Goal: Task Accomplishment & Management: Use online tool/utility

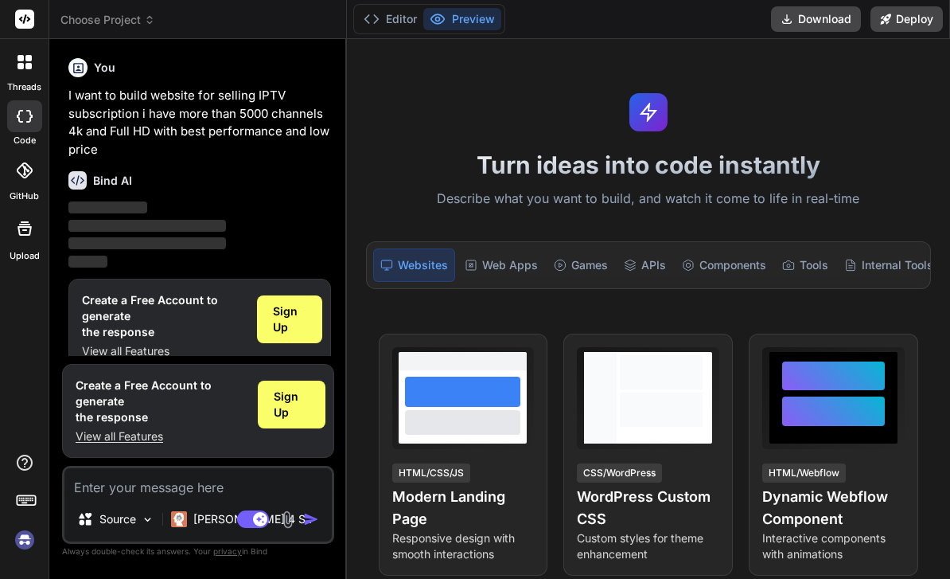
scroll to position [51, 0]
click at [276, 303] on span "Sign Up" at bounding box center [289, 319] width 33 height 32
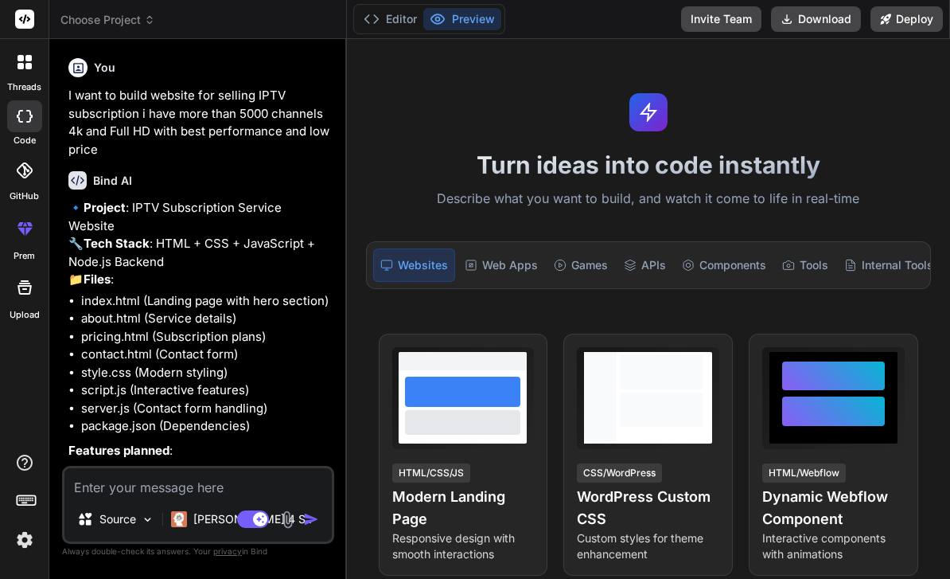
type textarea "x"
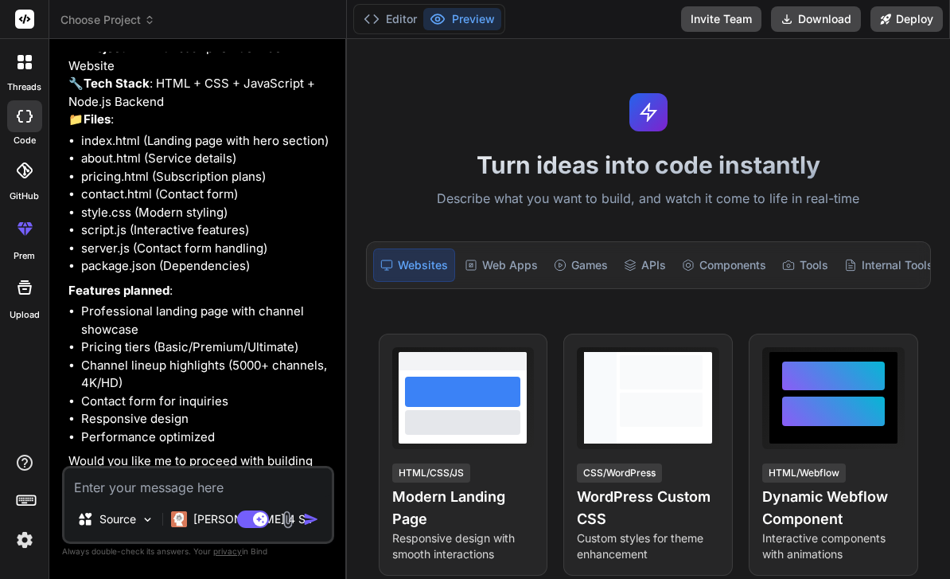
scroll to position [158, 0]
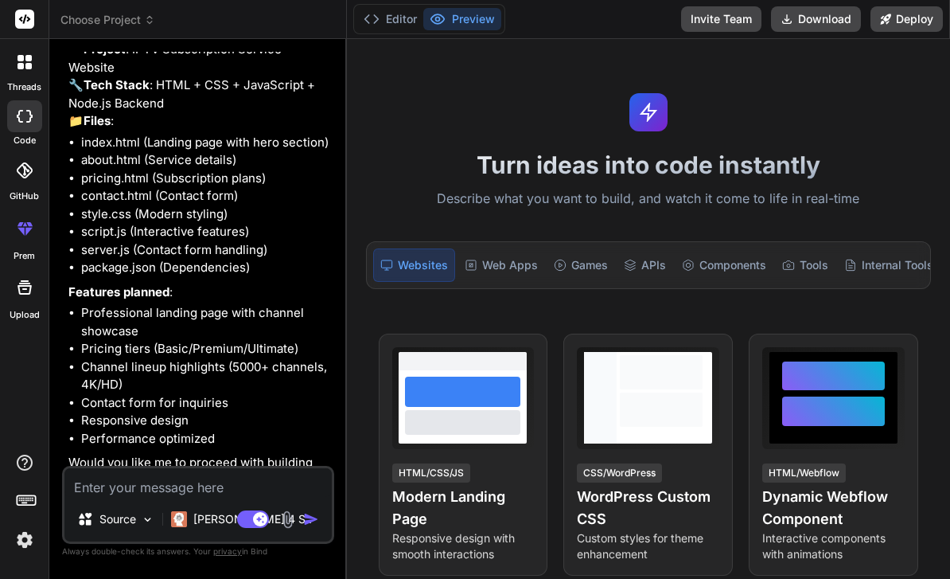
click at [108, 471] on textarea at bounding box center [197, 482] width 267 height 29
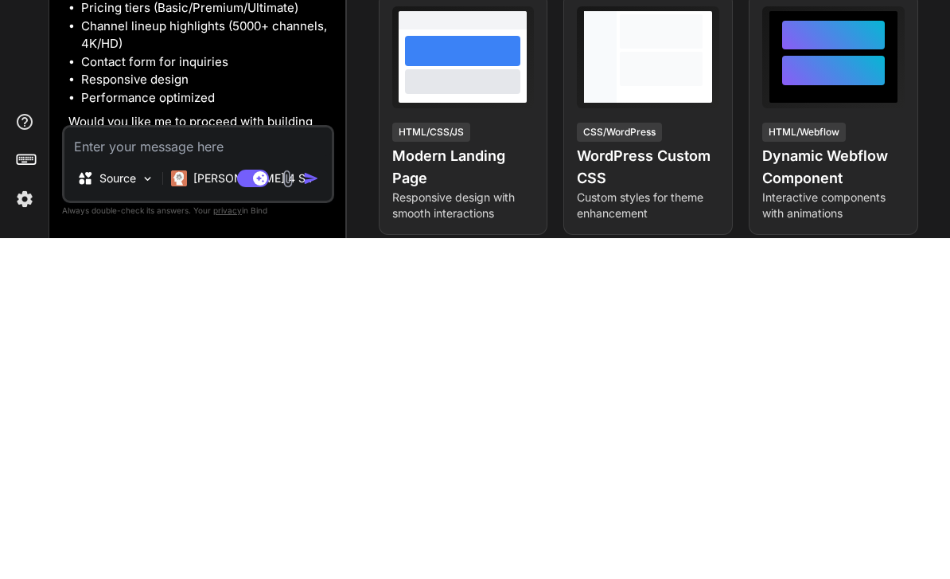
type textarea "Y"
type textarea "x"
type textarea "Ye"
type textarea "x"
type textarea "Yes"
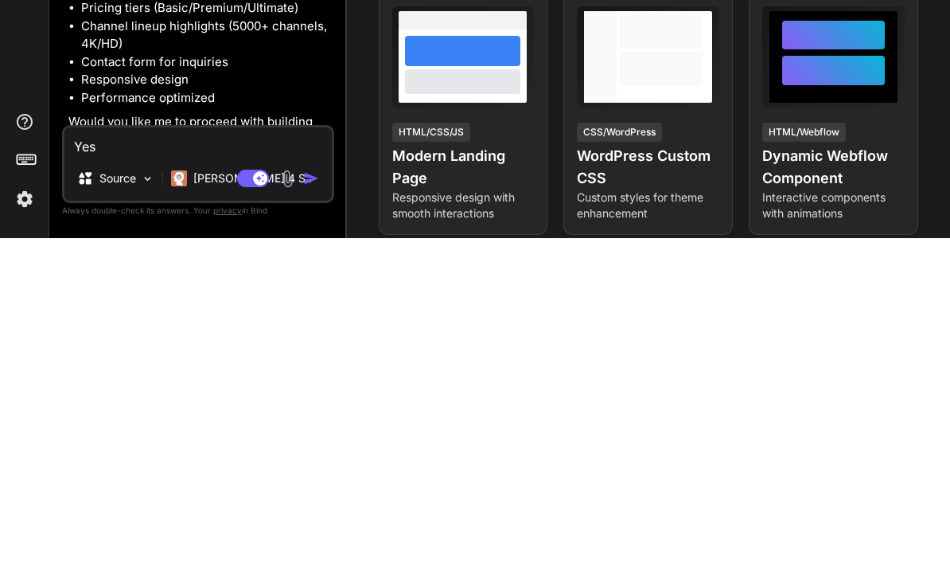
type textarea "x"
type textarea "Yes"
click at [318, 511] on img "button" at bounding box center [311, 519] width 16 height 16
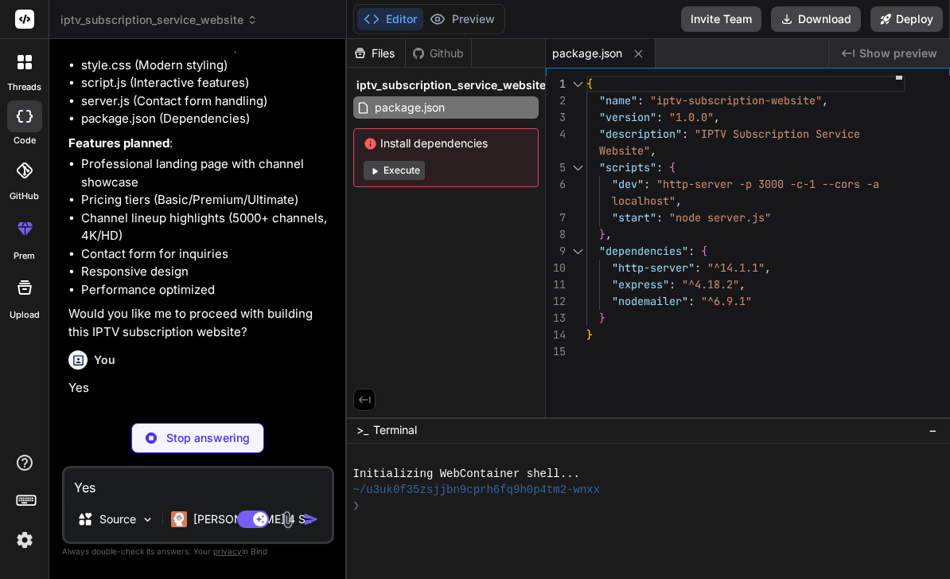
scroll to position [0, 0]
click at [386, 170] on button "Execute" at bounding box center [394, 170] width 61 height 19
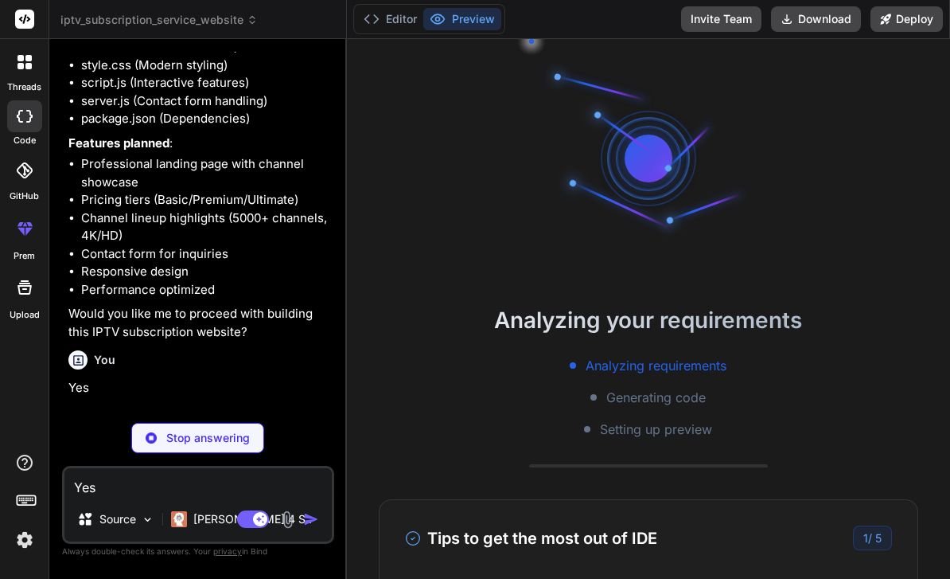
click at [389, 22] on button "Editor" at bounding box center [390, 19] width 66 height 22
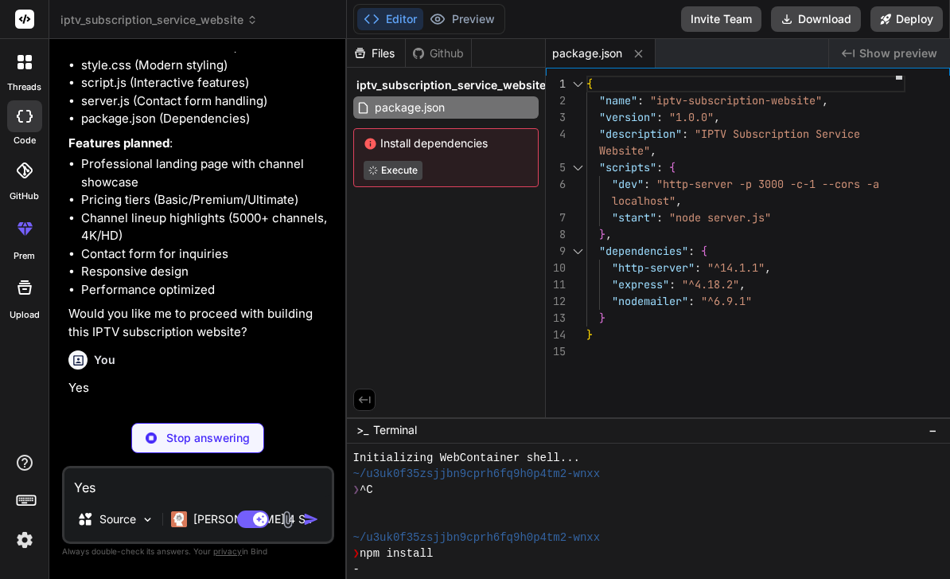
click at [489, 14] on button "Preview" at bounding box center [462, 19] width 78 height 22
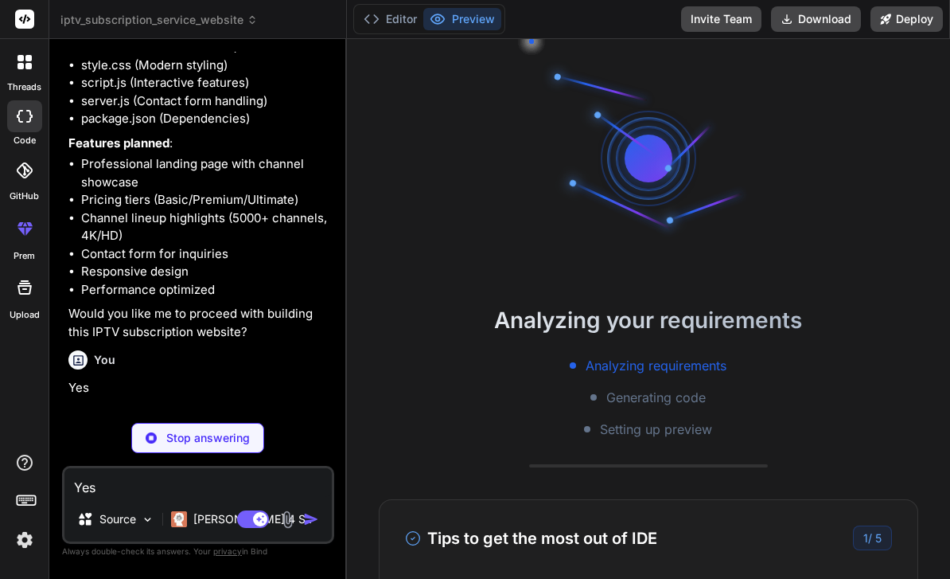
type textarea "x"
type textarea "<script src="script.js"></script> </body> </html>"
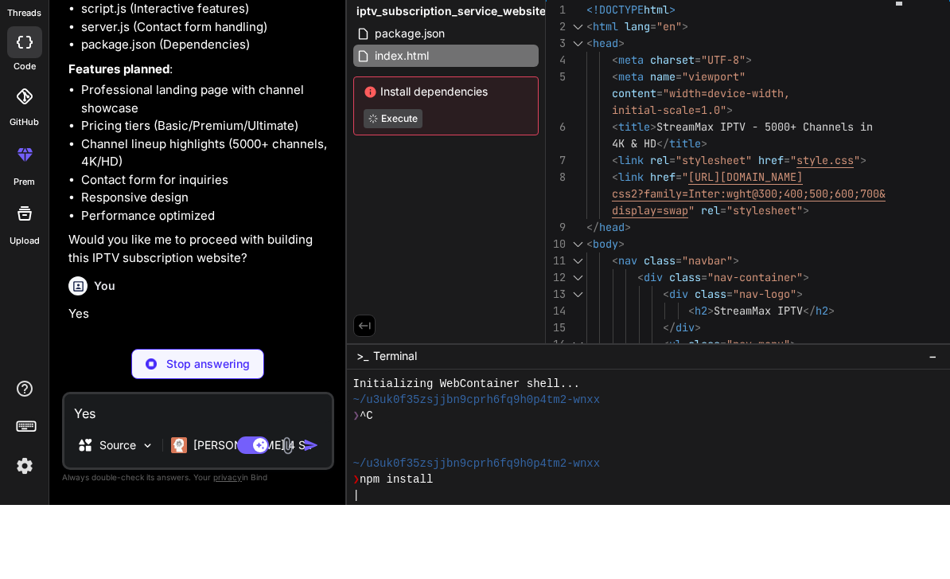
scroll to position [16, 0]
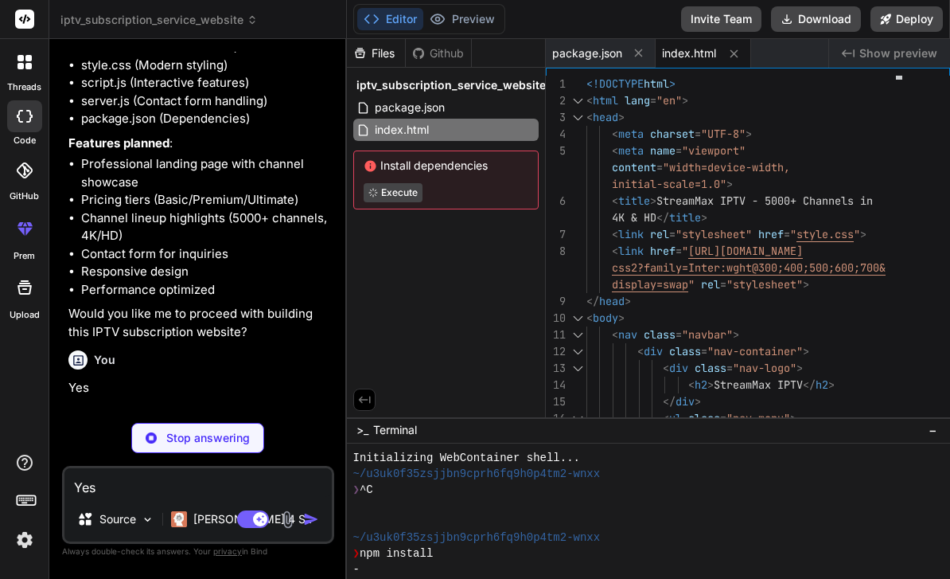
type textarea "x"
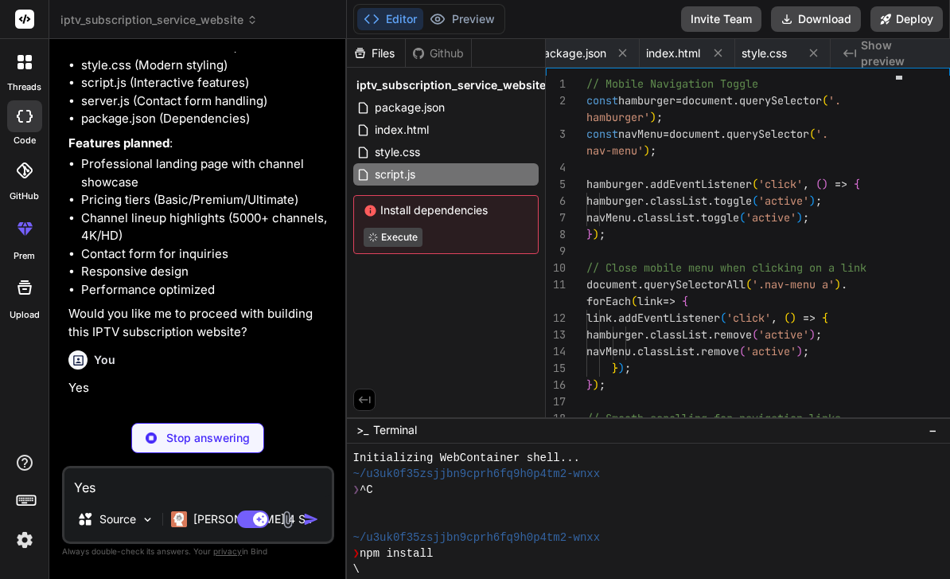
type textarea "x"
type textarea "// Apply lazy loading to images (if you want to implement it) document.querySel…"
type textarea "x"
type textarea "app.listen(PORT, () => { console.log(`StreamMax IPTV website is running on http…"
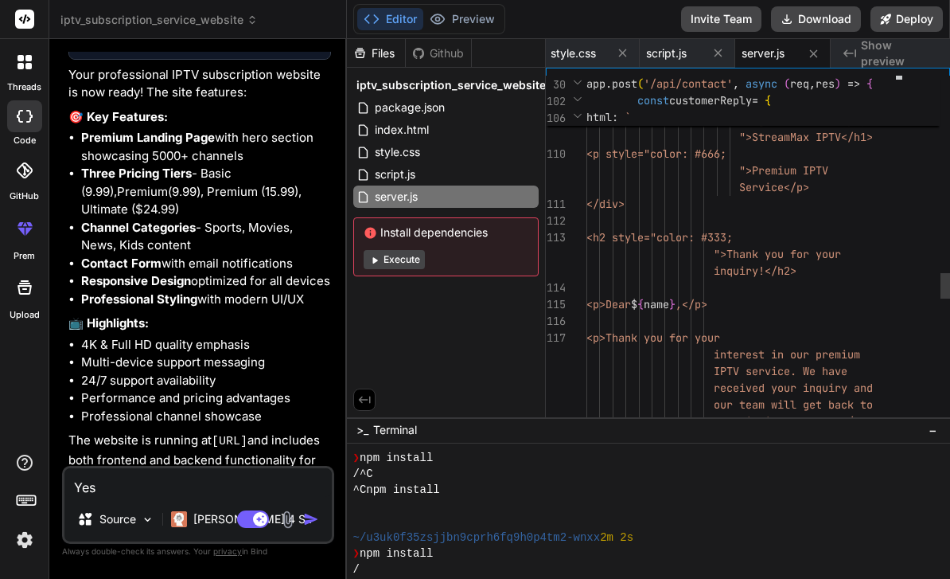
scroll to position [0, 0]
click at [906, 54] on span "Show preview" at bounding box center [899, 53] width 76 height 32
click at [892, 57] on span "Show preview" at bounding box center [899, 53] width 76 height 32
click at [880, 53] on span "Show preview" at bounding box center [899, 53] width 76 height 32
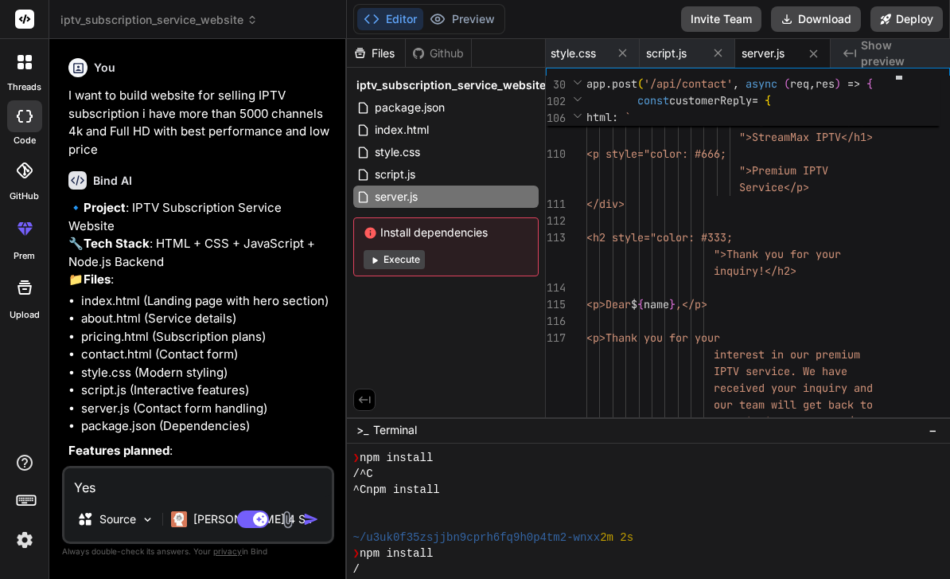
click at [928, 16] on button "Deploy" at bounding box center [907, 18] width 72 height 25
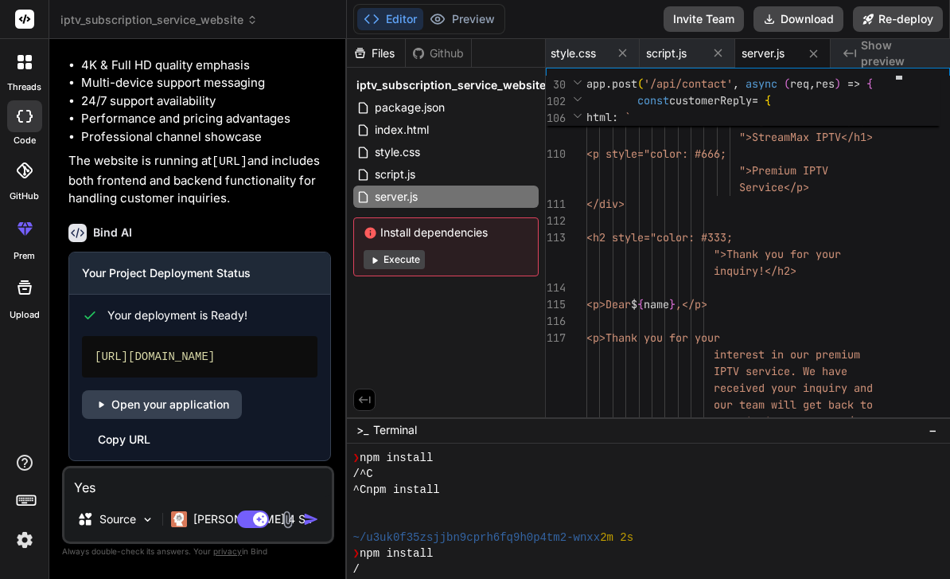
scroll to position [1284, 0]
click at [113, 420] on div "Open your application Copy URL" at bounding box center [200, 419] width 236 height 57
click at [130, 432] on div "Copy URL" at bounding box center [124, 440] width 53 height 16
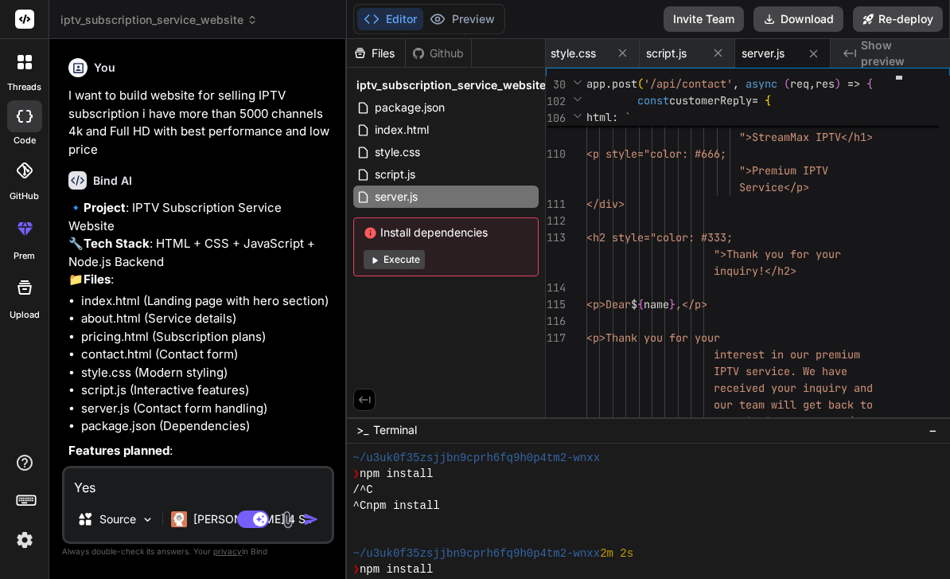
scroll to position [0, 0]
click at [419, 250] on button "Execute" at bounding box center [394, 259] width 61 height 19
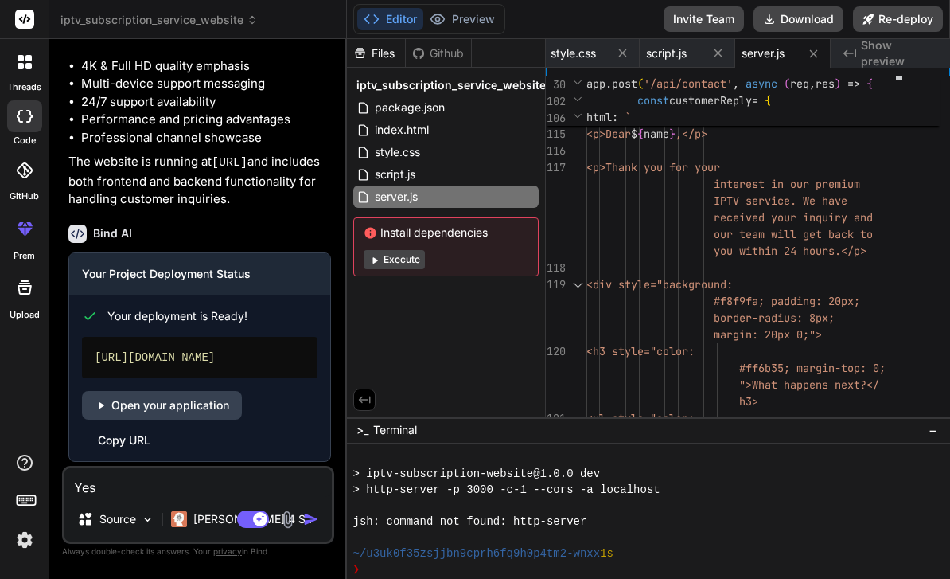
scroll to position [414, 0]
type textarea "x"
type textarea "= app;"
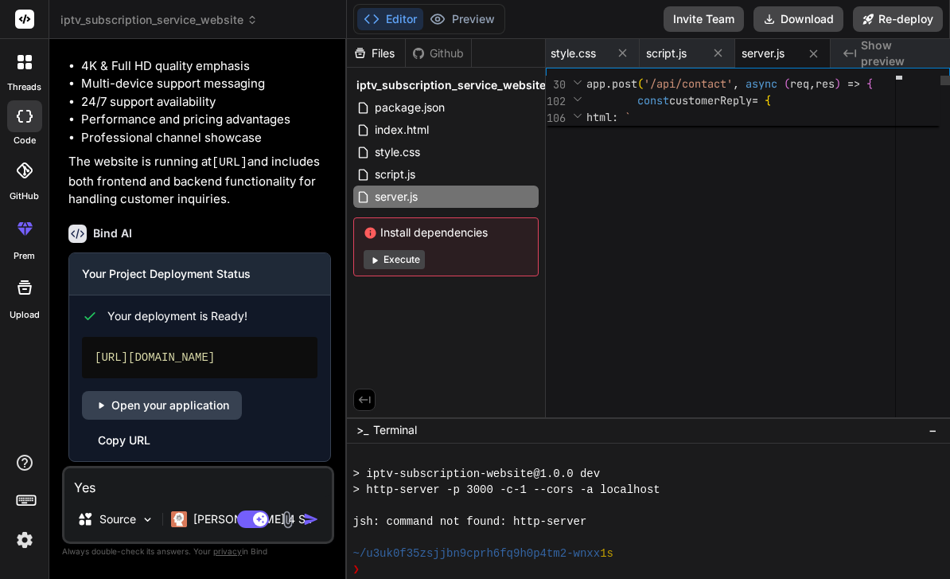
type textarea "x"
type textarea "app.listen(PORT, () => { console.log(`StreamMax IPTV website is running on http…"
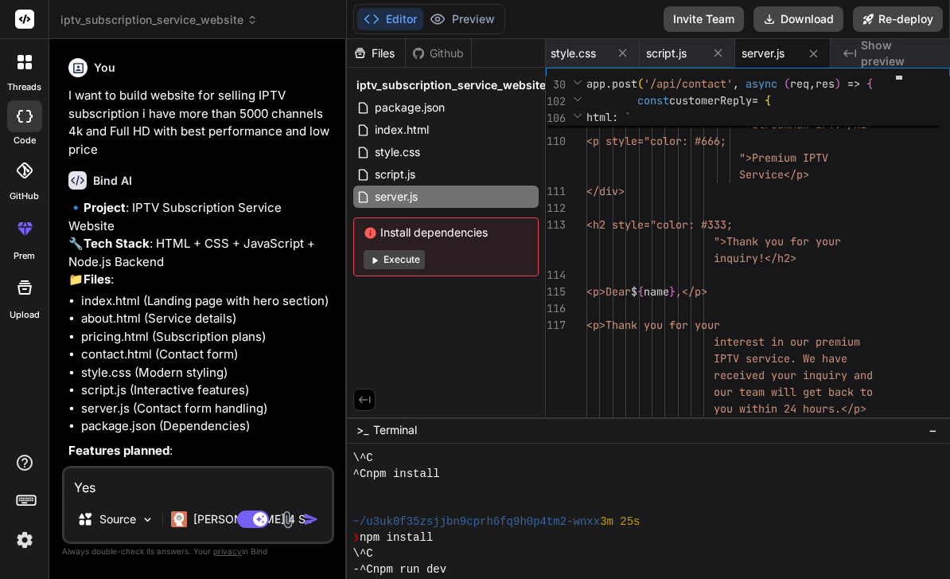
scroll to position [0, -5]
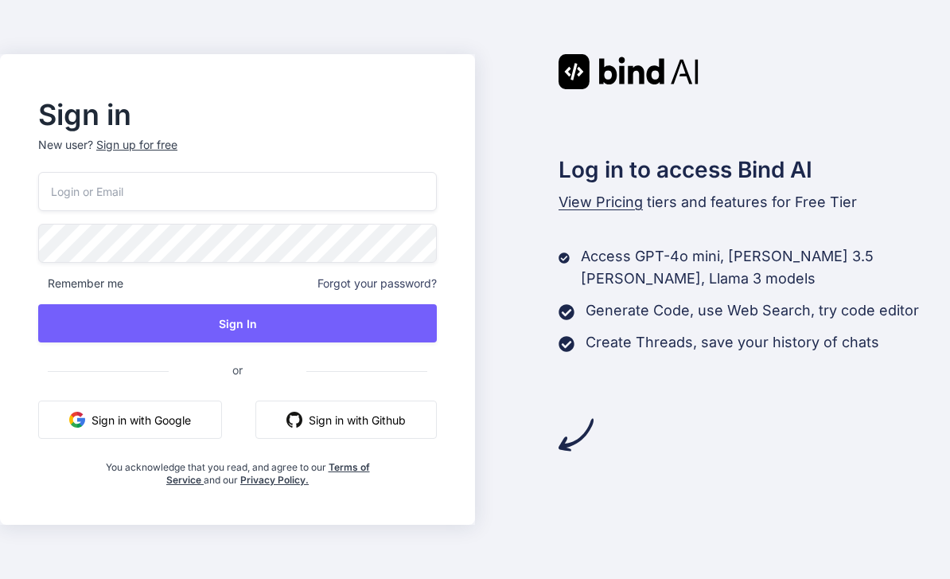
click at [93, 439] on button "Sign in with Google" at bounding box center [130, 419] width 184 height 38
